Goal: Navigation & Orientation: Understand site structure

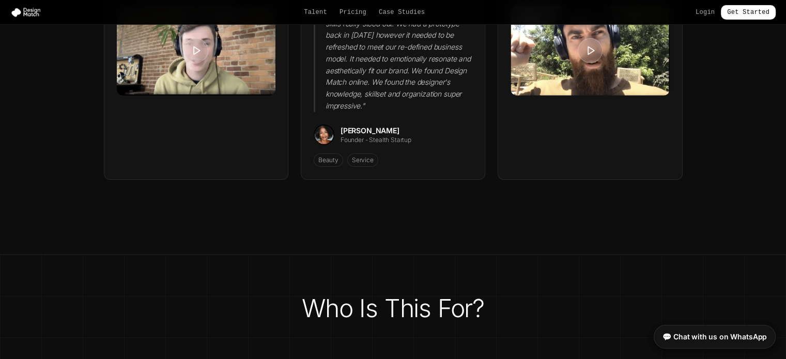
scroll to position [3953, 0]
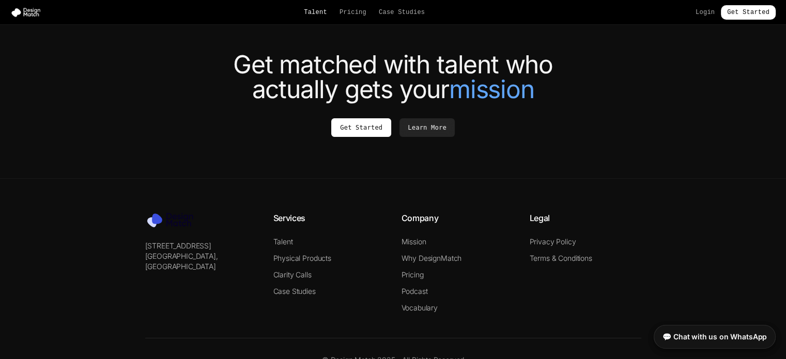
click at [317, 13] on link "Talent" at bounding box center [315, 12] width 23 height 8
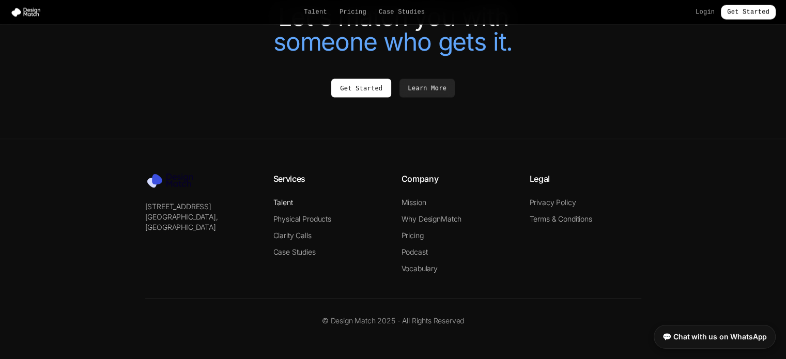
drag, startPoint x: 295, startPoint y: 178, endPoint x: 275, endPoint y: 202, distance: 30.8
click at [295, 178] on h4 "Services" at bounding box center [329, 179] width 112 height 12
click at [283, 200] on link "Talent" at bounding box center [283, 202] width 20 height 9
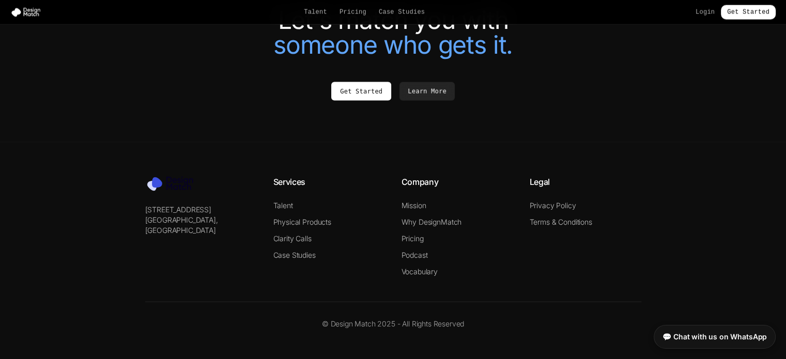
scroll to position [2345, 0]
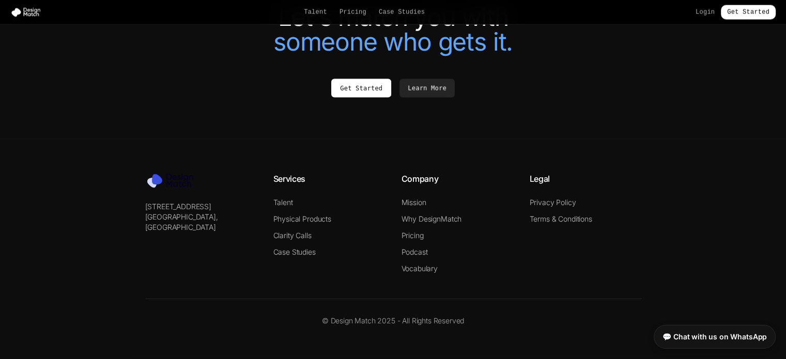
click at [418, 178] on h4 "Company" at bounding box center [458, 179] width 112 height 12
click at [423, 272] on link "Vocabulary" at bounding box center [420, 268] width 36 height 9
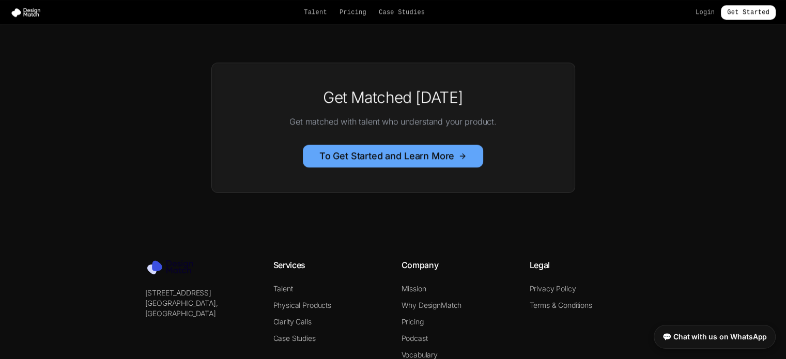
scroll to position [1106, 0]
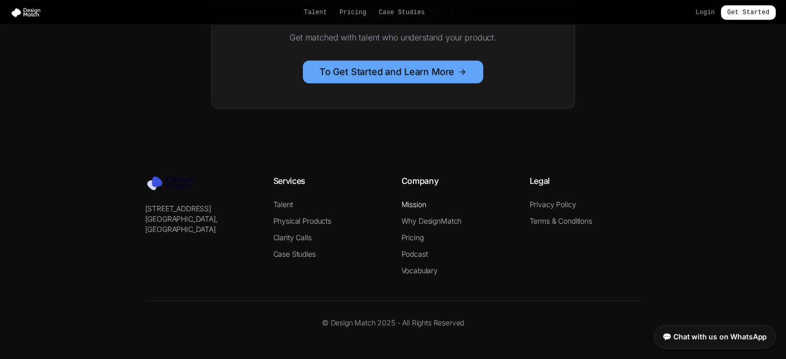
click at [425, 201] on link "Mission" at bounding box center [414, 204] width 25 height 9
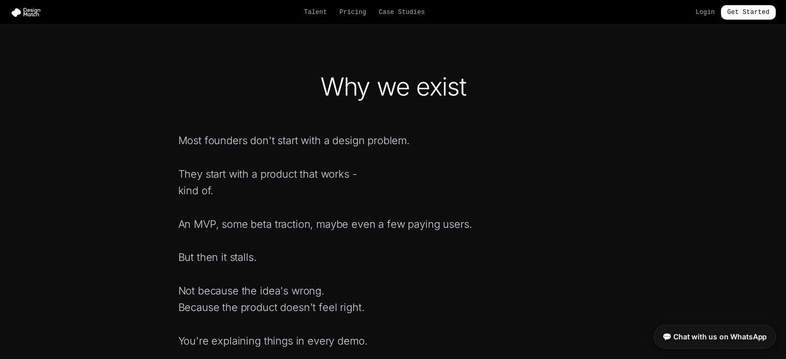
click at [303, 141] on p "Most founders don't start with a design problem." at bounding box center [393, 140] width 430 height 17
